Goal: Task Accomplishment & Management: Manage account settings

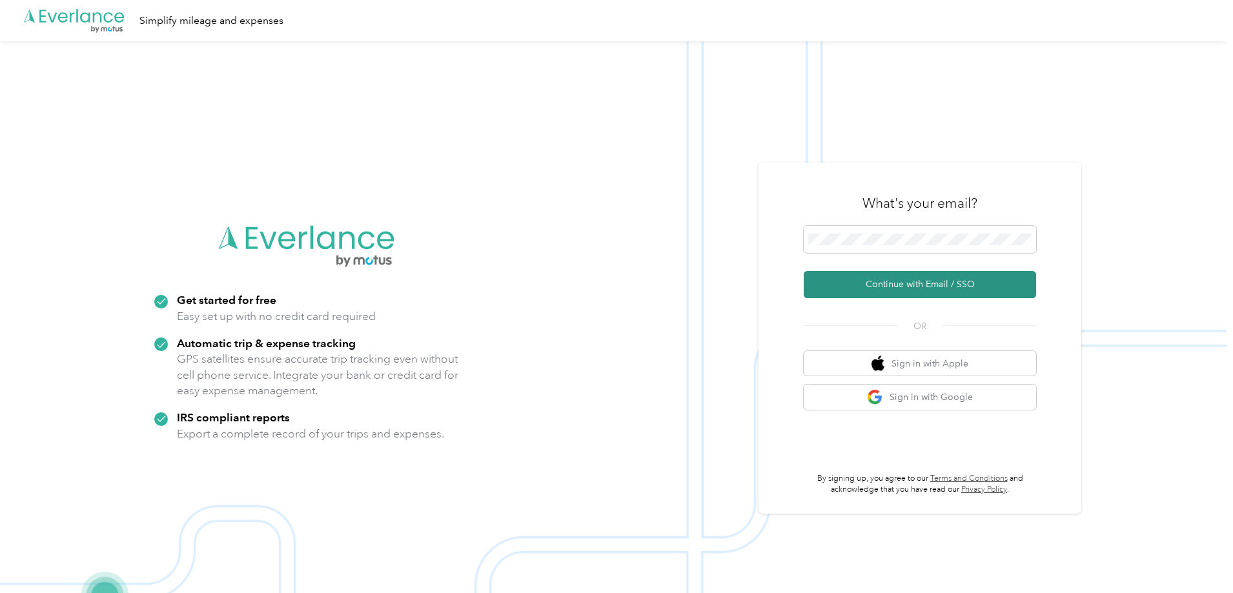
click at [932, 286] on button "Continue with Email / SSO" at bounding box center [920, 284] width 232 height 27
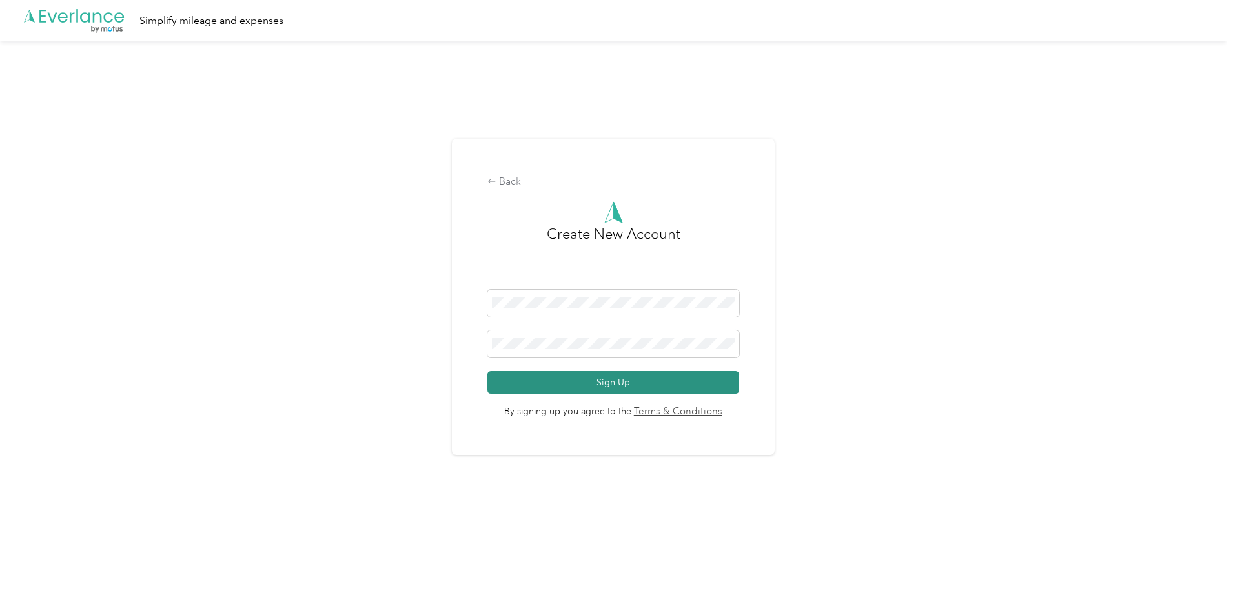
click at [520, 392] on button "Sign Up" at bounding box center [613, 382] width 252 height 23
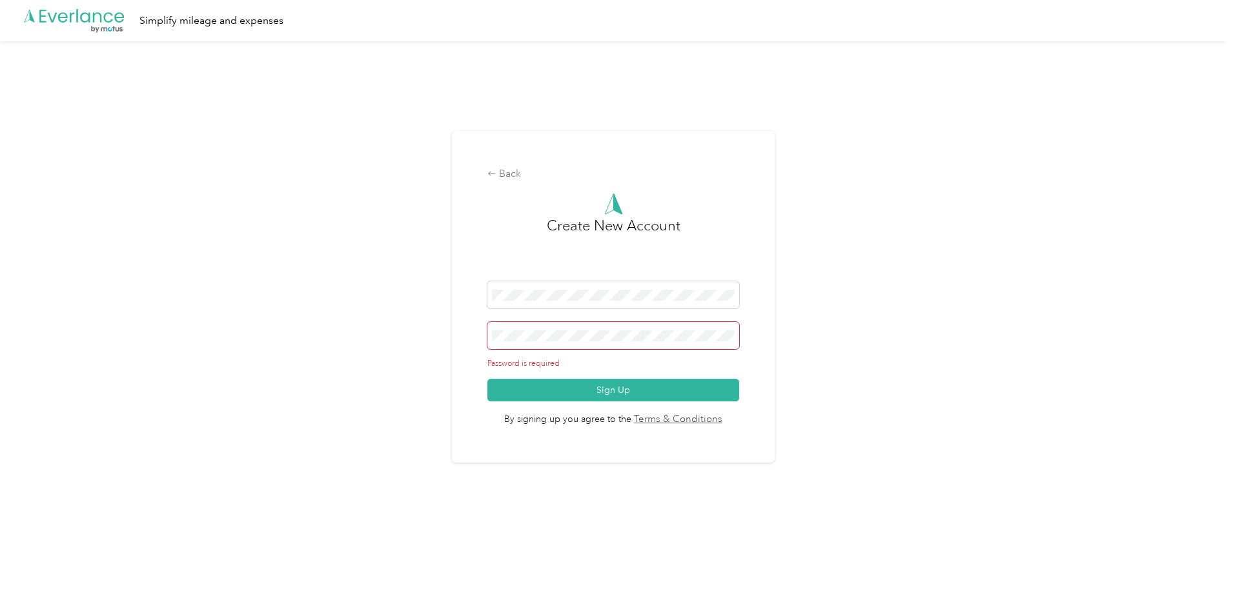
click at [575, 342] on span at bounding box center [613, 335] width 252 height 27
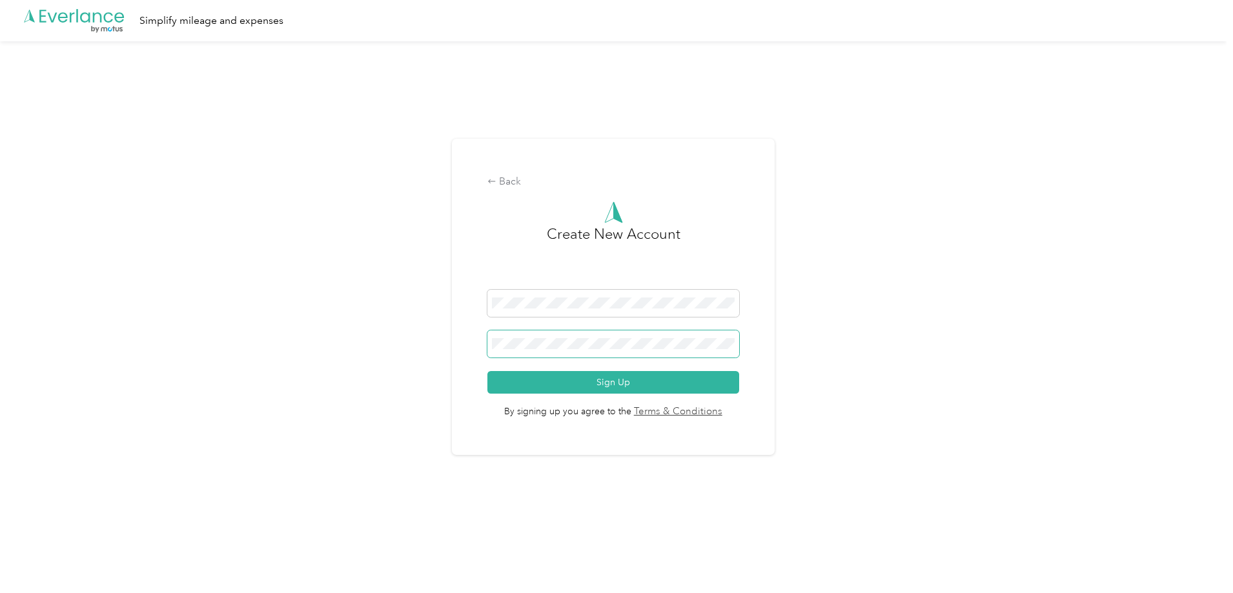
click at [580, 351] on span at bounding box center [613, 344] width 252 height 27
click at [586, 375] on button "Sign Up" at bounding box center [613, 382] width 252 height 23
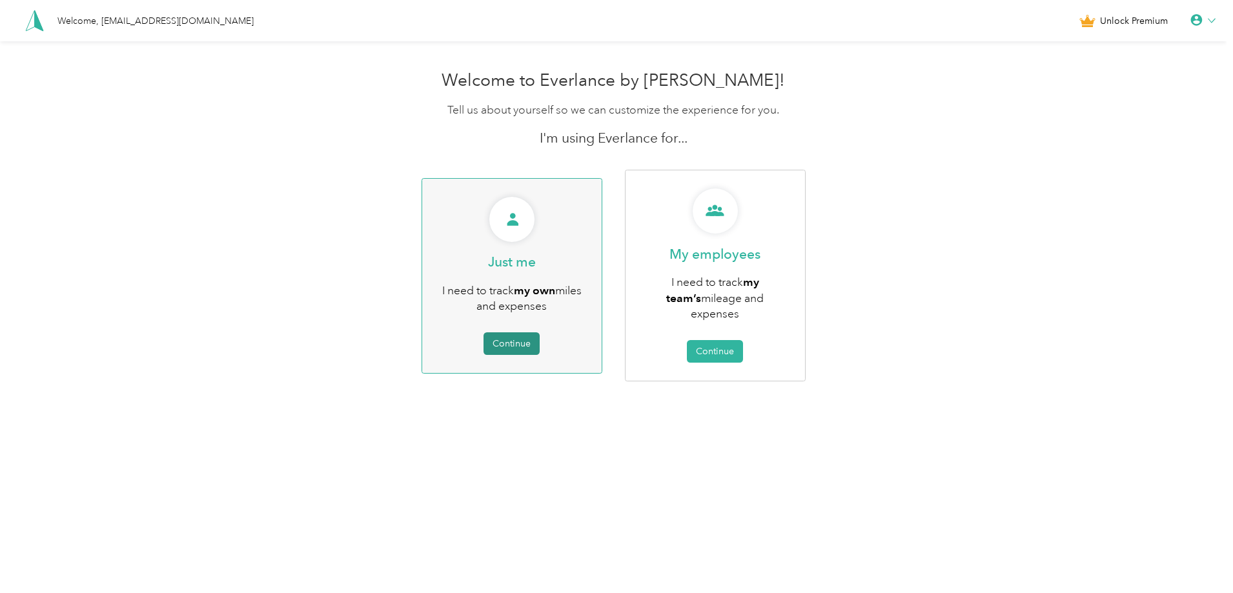
click at [520, 332] on button "Continue" at bounding box center [512, 343] width 56 height 23
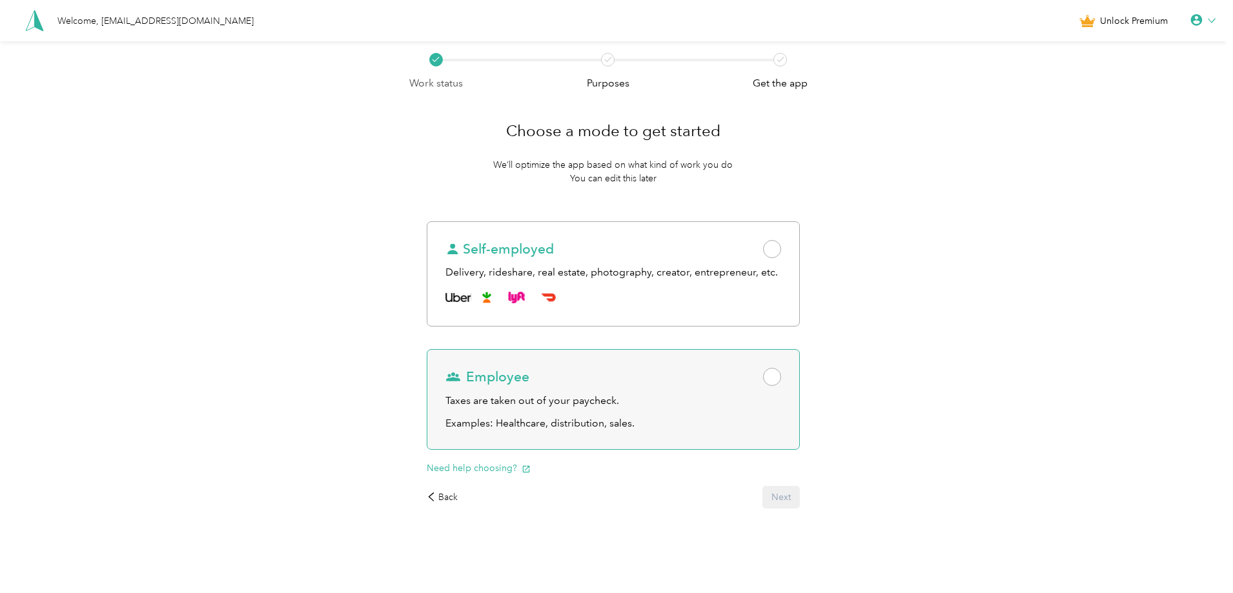
click at [784, 392] on div "Employee Taxes are taken out of your paycheck. Examples: Healthcare, distributi…" at bounding box center [613, 399] width 373 height 101
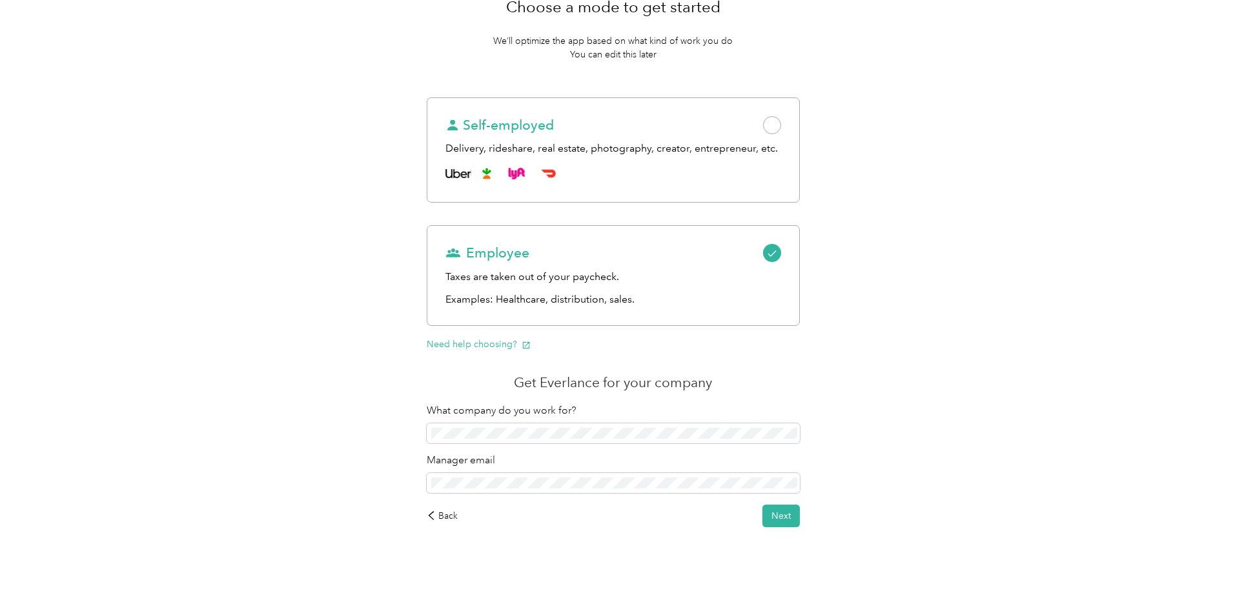
scroll to position [139, 0]
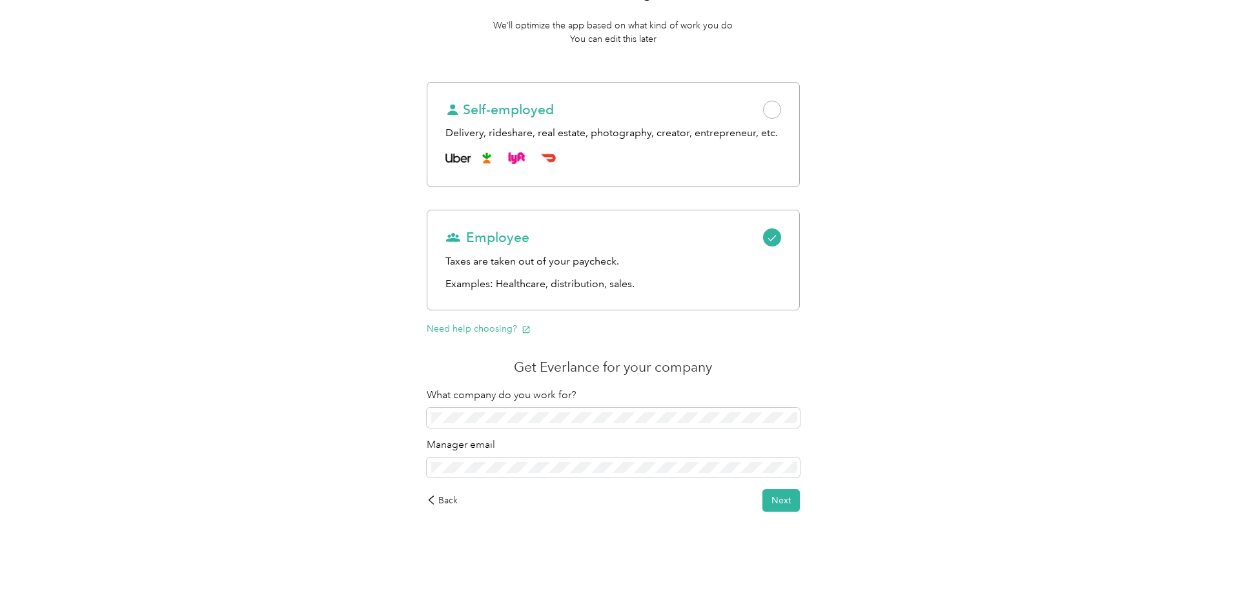
click at [232, 482] on div "Work status Purposes Get the app Choose a mode to get started We’ll optimize th…" at bounding box center [613, 247] width 1227 height 691
click at [431, 462] on span at bounding box center [613, 468] width 373 height 21
click at [782, 501] on button "Next" at bounding box center [780, 500] width 37 height 23
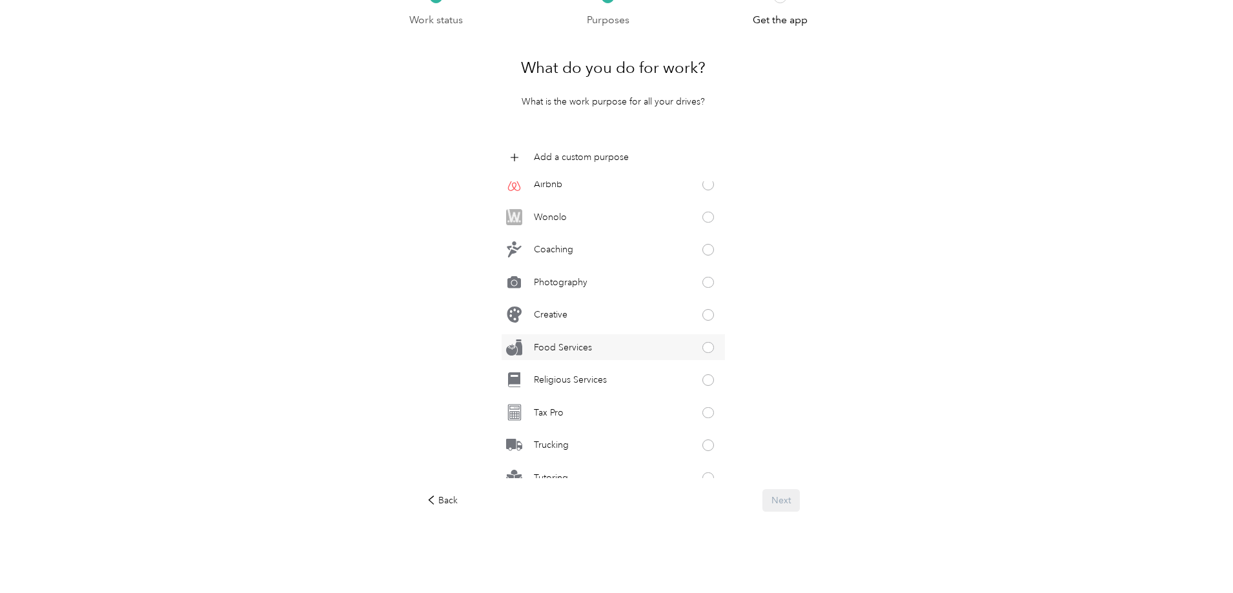
scroll to position [577, 0]
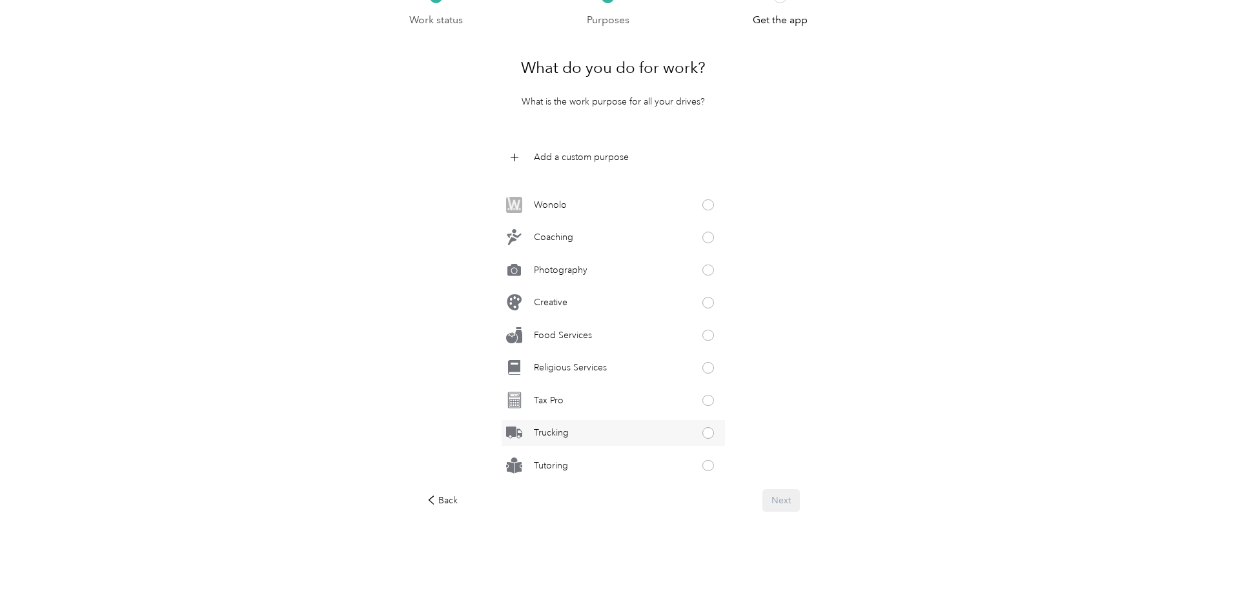
click at [585, 425] on div "Trucking" at bounding box center [613, 433] width 223 height 26
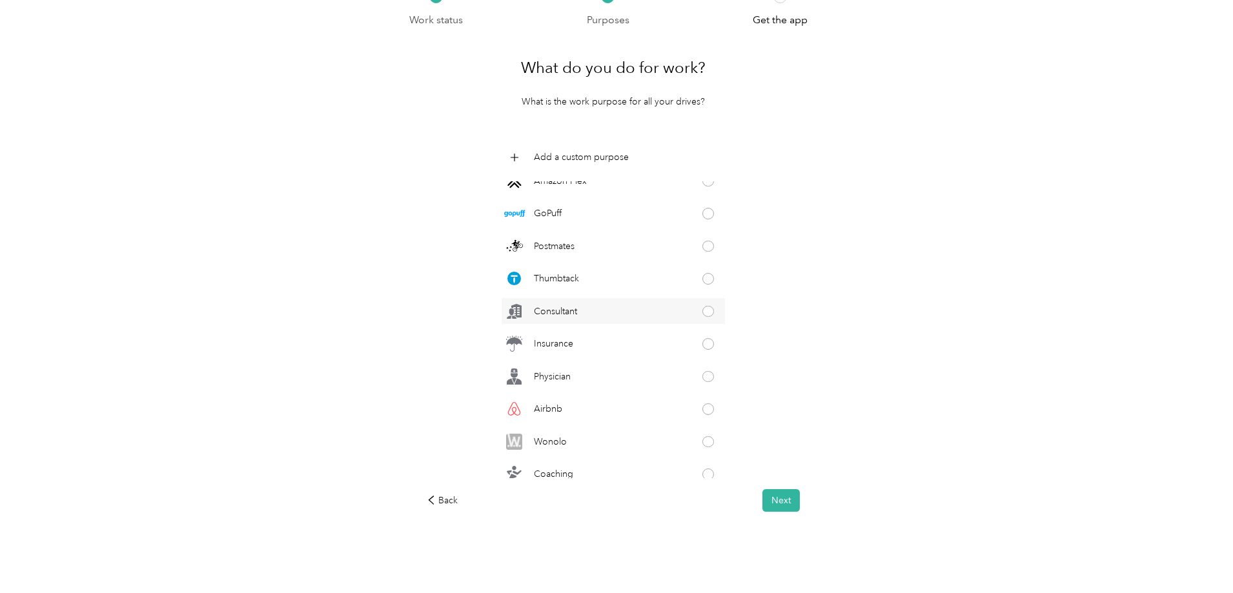
click at [564, 317] on p "Consultant" at bounding box center [555, 312] width 43 height 14
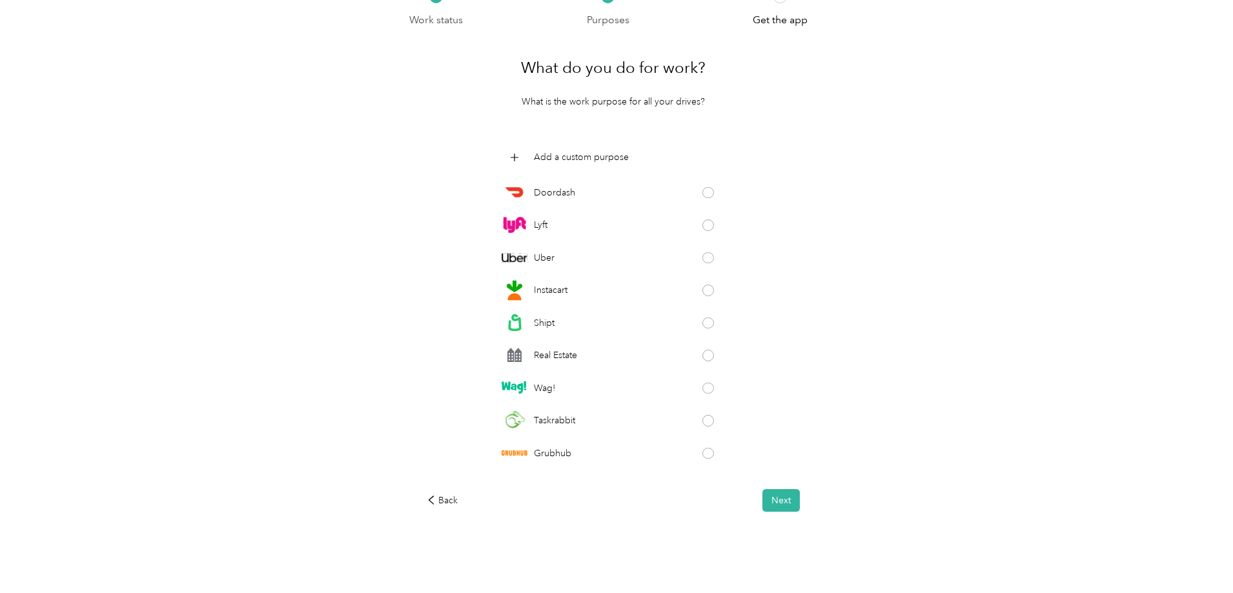
scroll to position [0, 0]
click at [788, 499] on button "Next" at bounding box center [780, 500] width 37 height 23
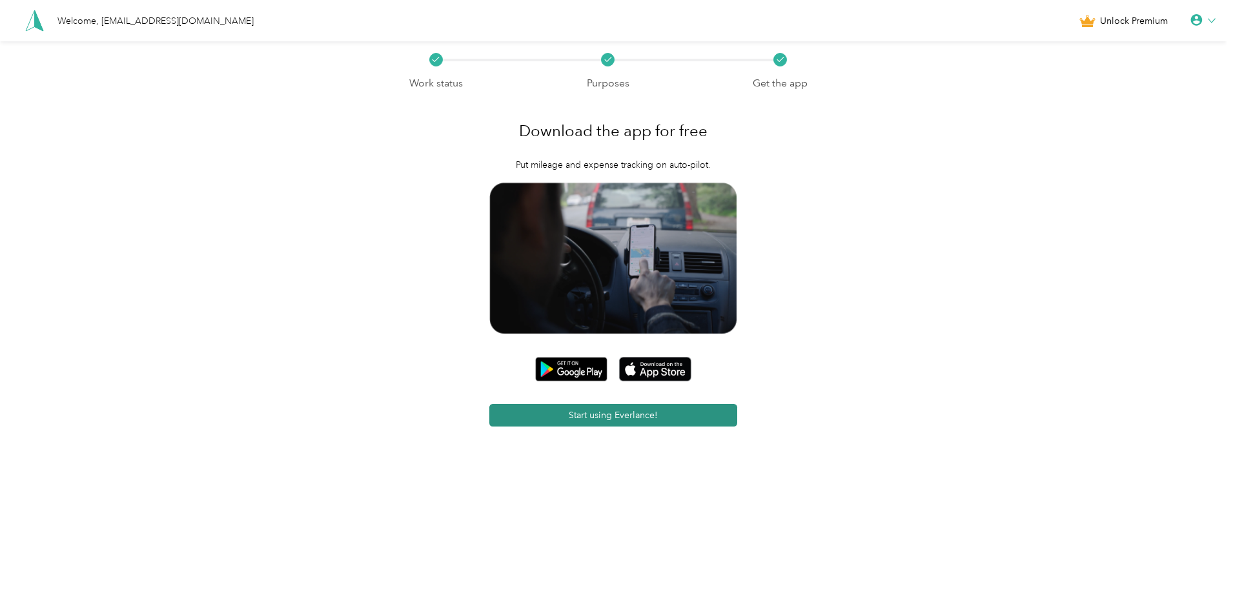
click at [608, 416] on button "Start using Everlance!" at bounding box center [613, 415] width 249 height 23
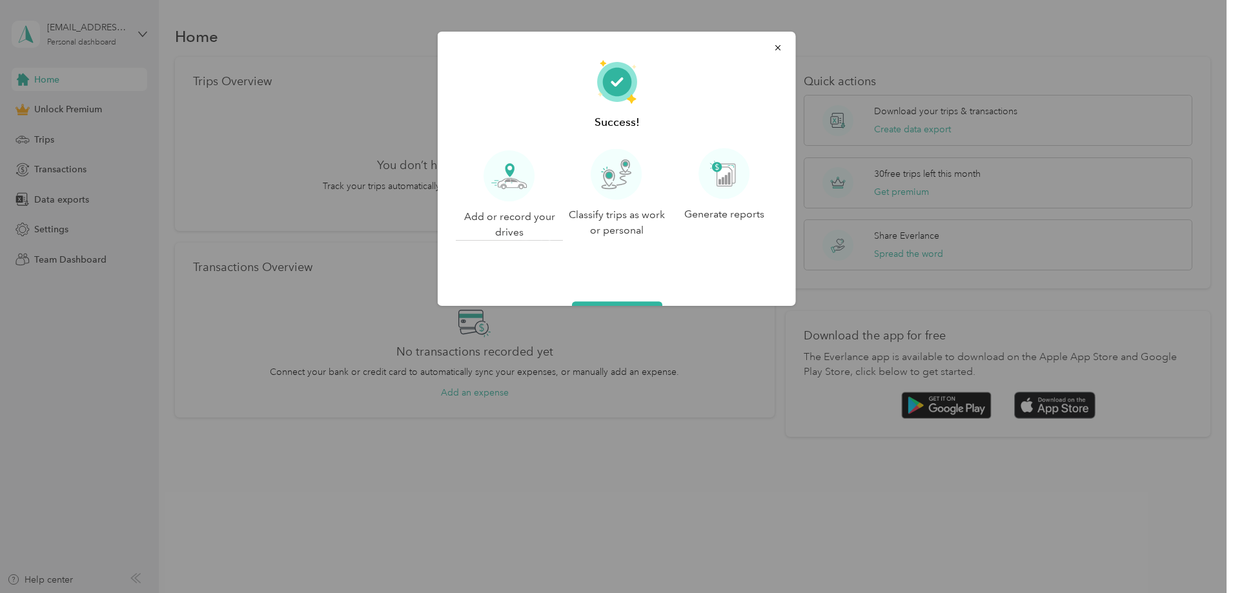
click at [722, 470] on div at bounding box center [616, 296] width 1233 height 593
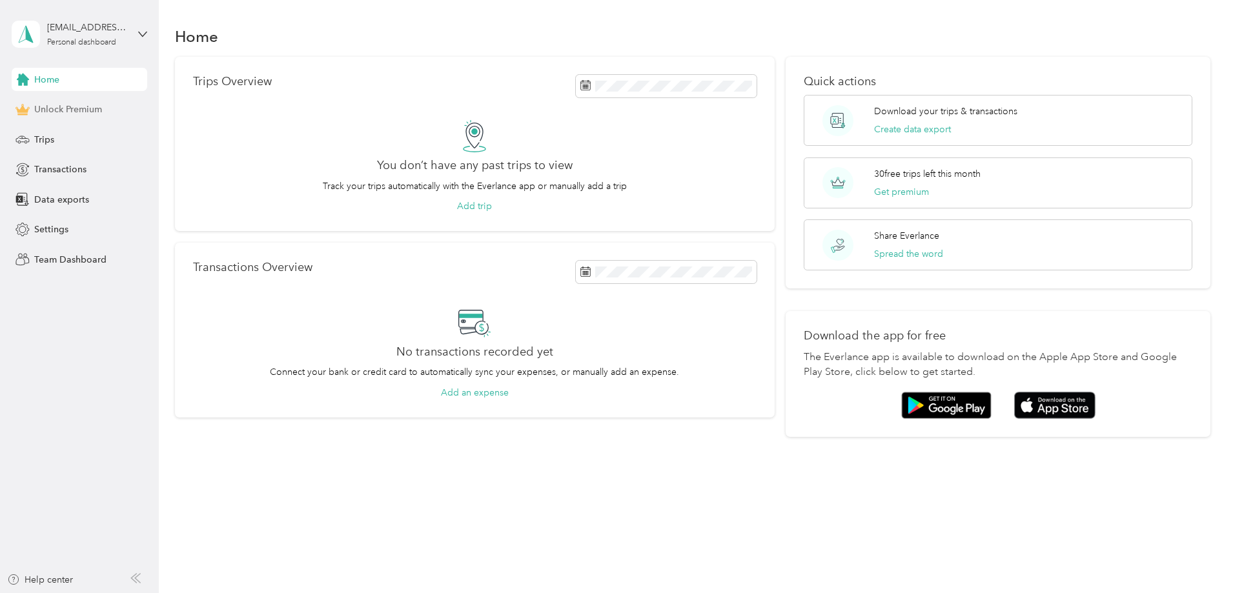
click at [61, 110] on span "Unlock Premium" at bounding box center [68, 110] width 68 height 14
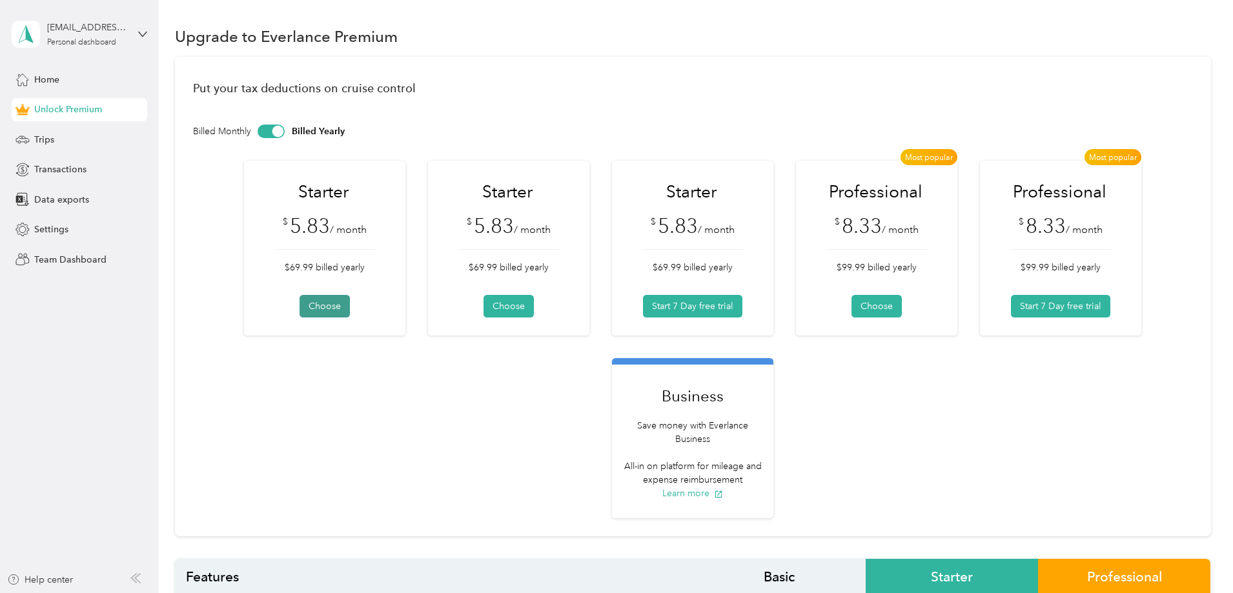
click at [350, 300] on button "Choose" at bounding box center [325, 306] width 50 height 23
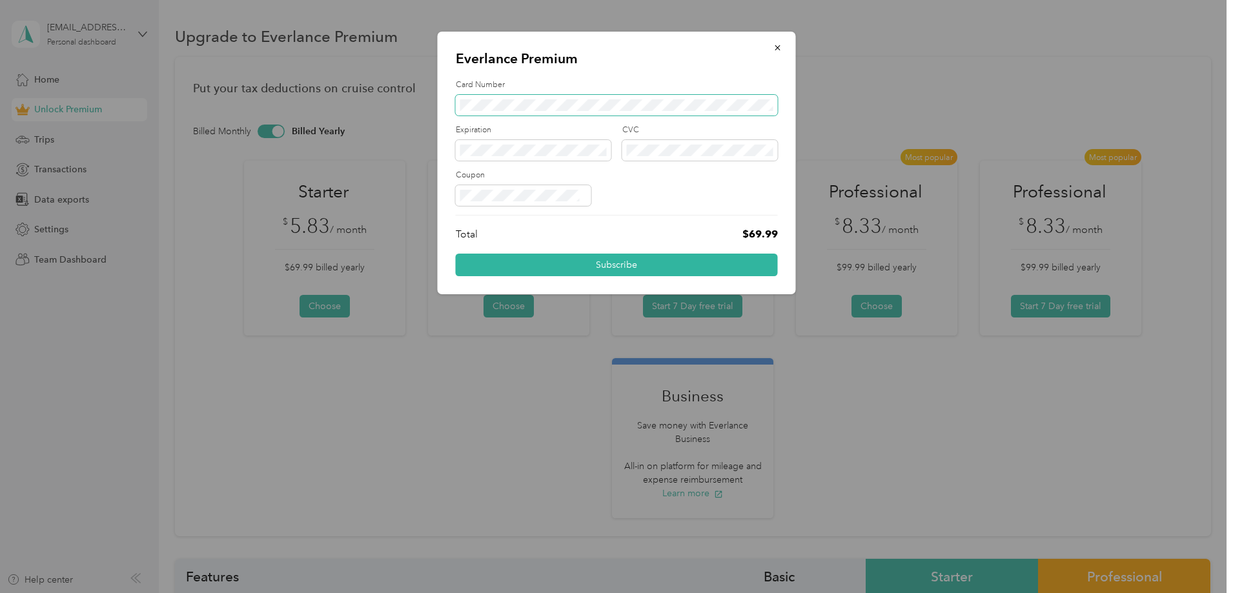
click at [499, 112] on span at bounding box center [617, 105] width 322 height 21
click at [775, 47] on icon "button" at bounding box center [777, 47] width 9 height 9
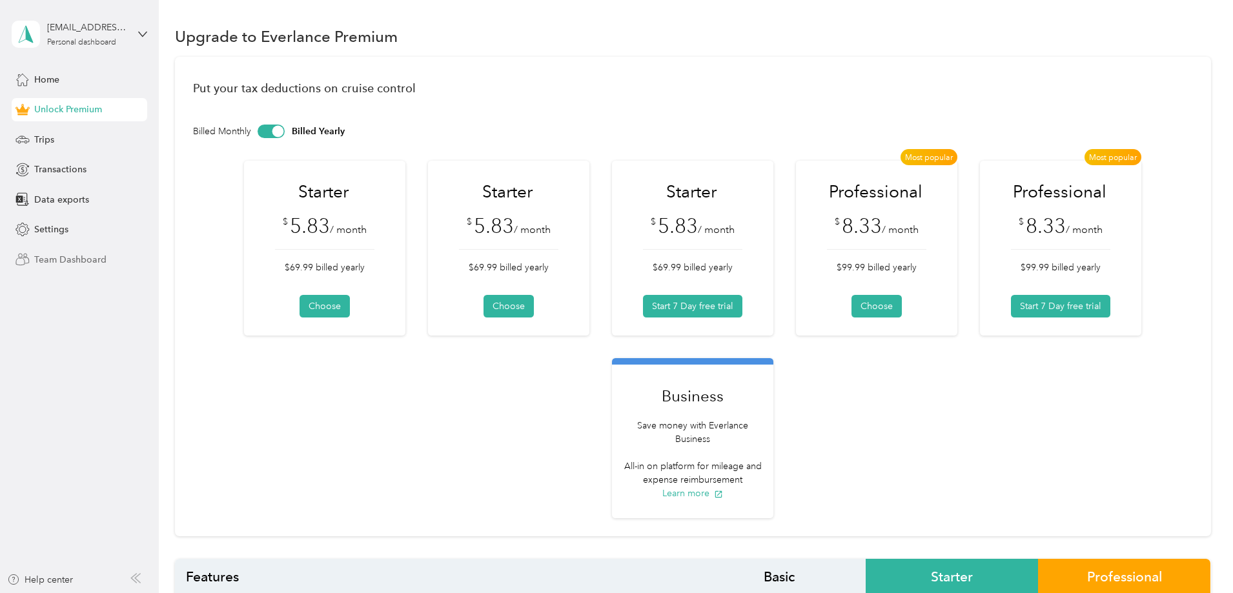
click at [92, 261] on span "Team Dashboard" at bounding box center [70, 260] width 72 height 14
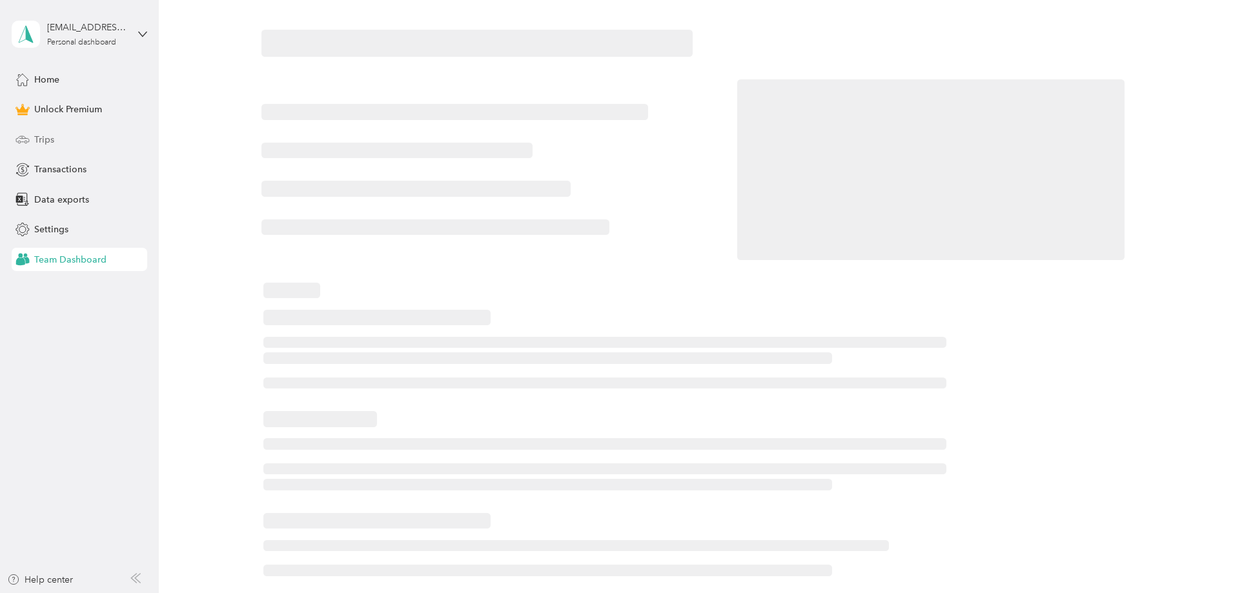
click at [47, 134] on span "Trips" at bounding box center [44, 140] width 20 height 14
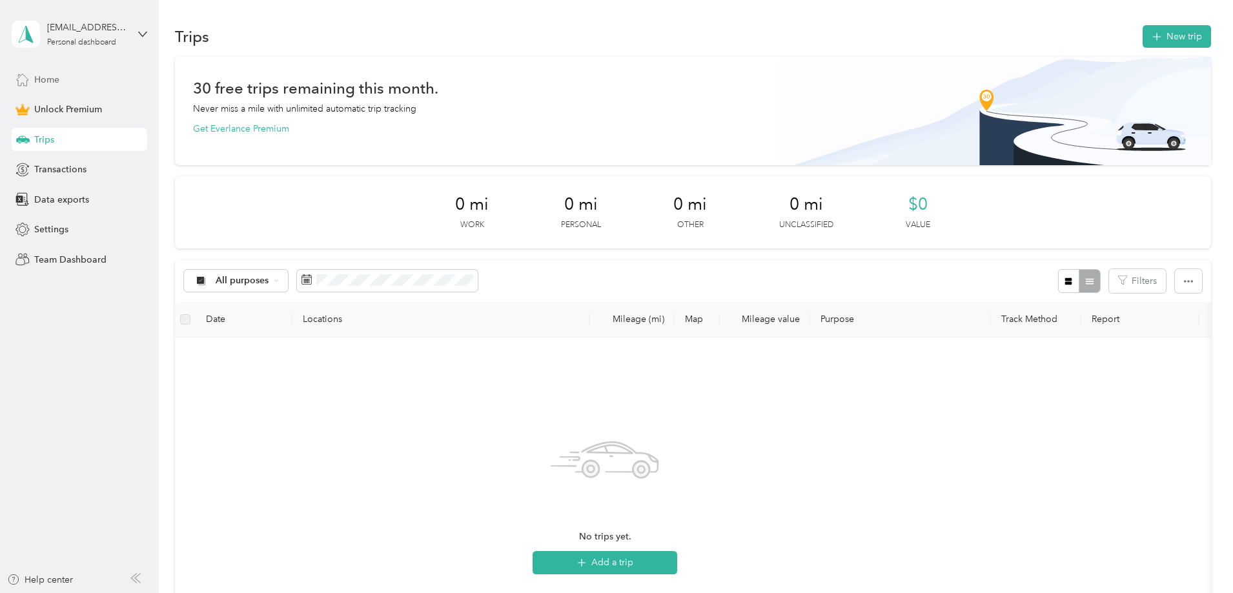
click at [44, 79] on span "Home" at bounding box center [46, 80] width 25 height 14
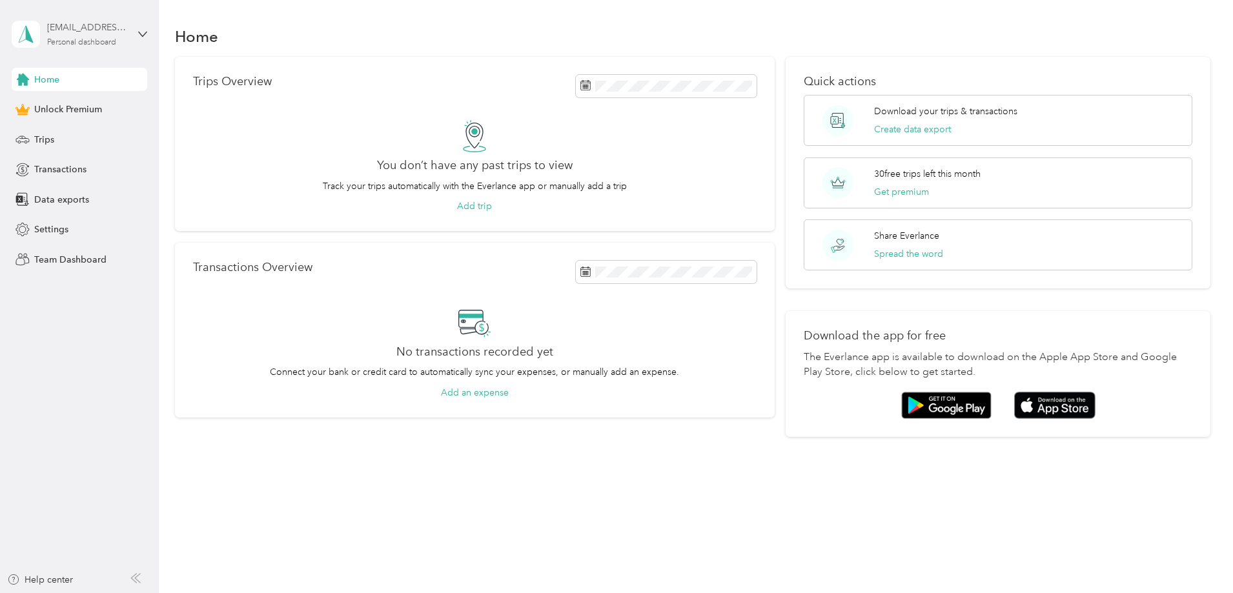
click at [53, 28] on div "[EMAIL_ADDRESS][DOMAIN_NAME]" at bounding box center [87, 28] width 81 height 14
click at [48, 294] on aside "[EMAIL_ADDRESS][DOMAIN_NAME] Personal dashboard Home Unlock Premium Trips Trans…" at bounding box center [79, 296] width 159 height 593
click at [30, 239] on div "Settings" at bounding box center [80, 229] width 136 height 23
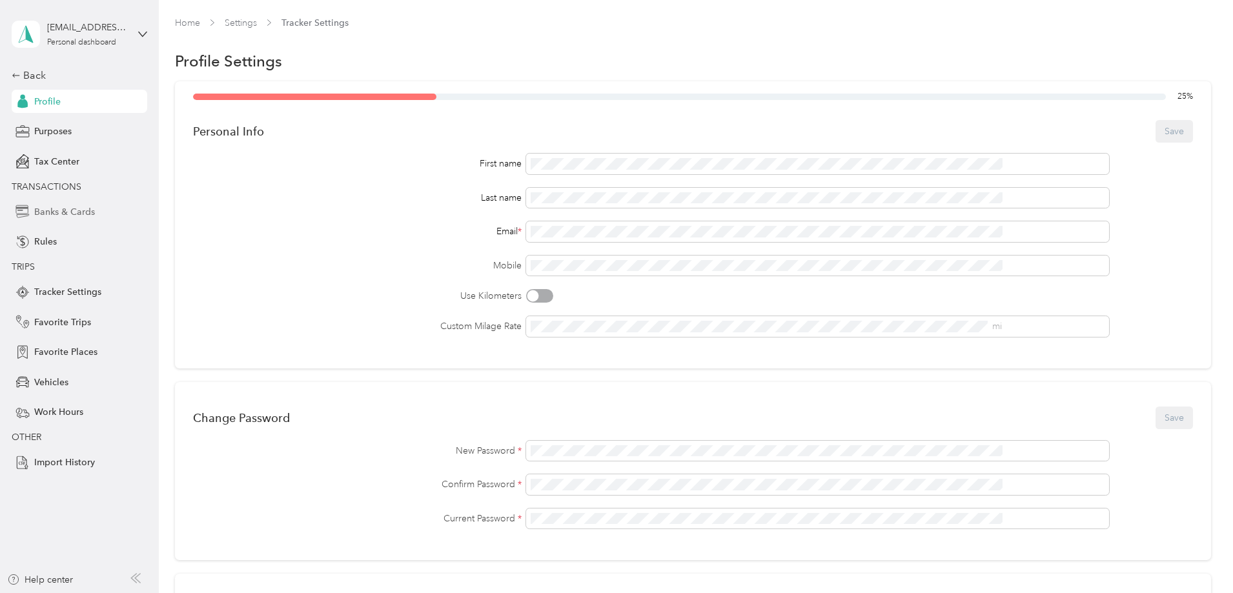
click at [57, 207] on span "Banks & Cards" at bounding box center [64, 212] width 61 height 14
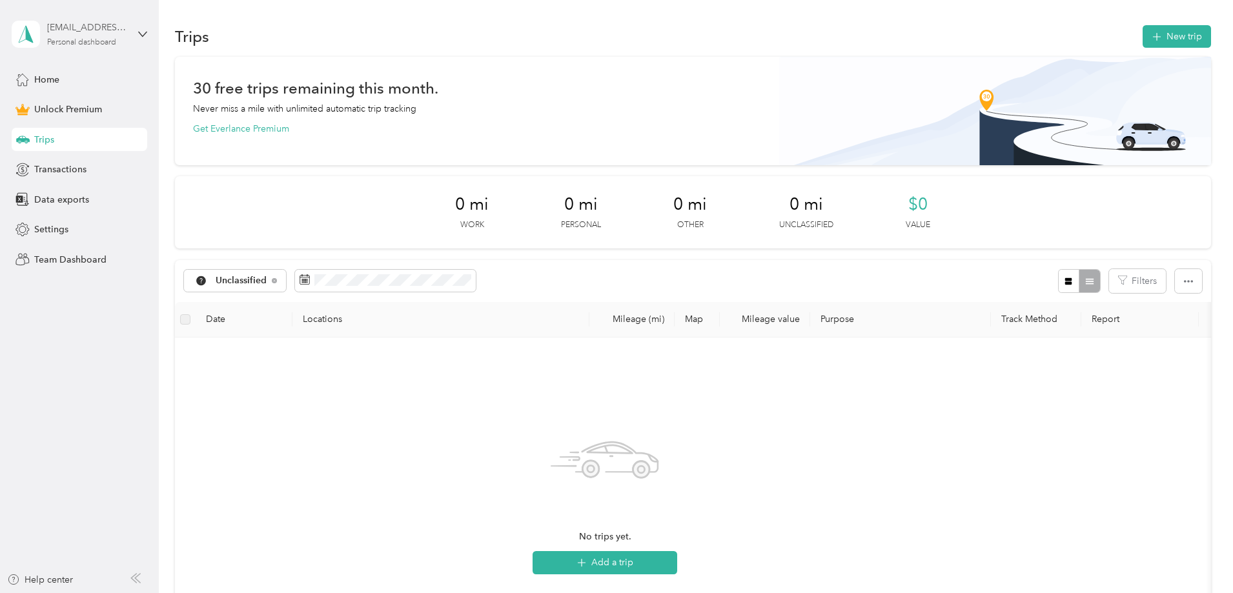
click at [110, 32] on div "[EMAIL_ADDRESS][DOMAIN_NAME]" at bounding box center [87, 28] width 81 height 14
click at [70, 109] on div "Log out" at bounding box center [148, 106] width 254 height 23
